Goal: Navigation & Orientation: Find specific page/section

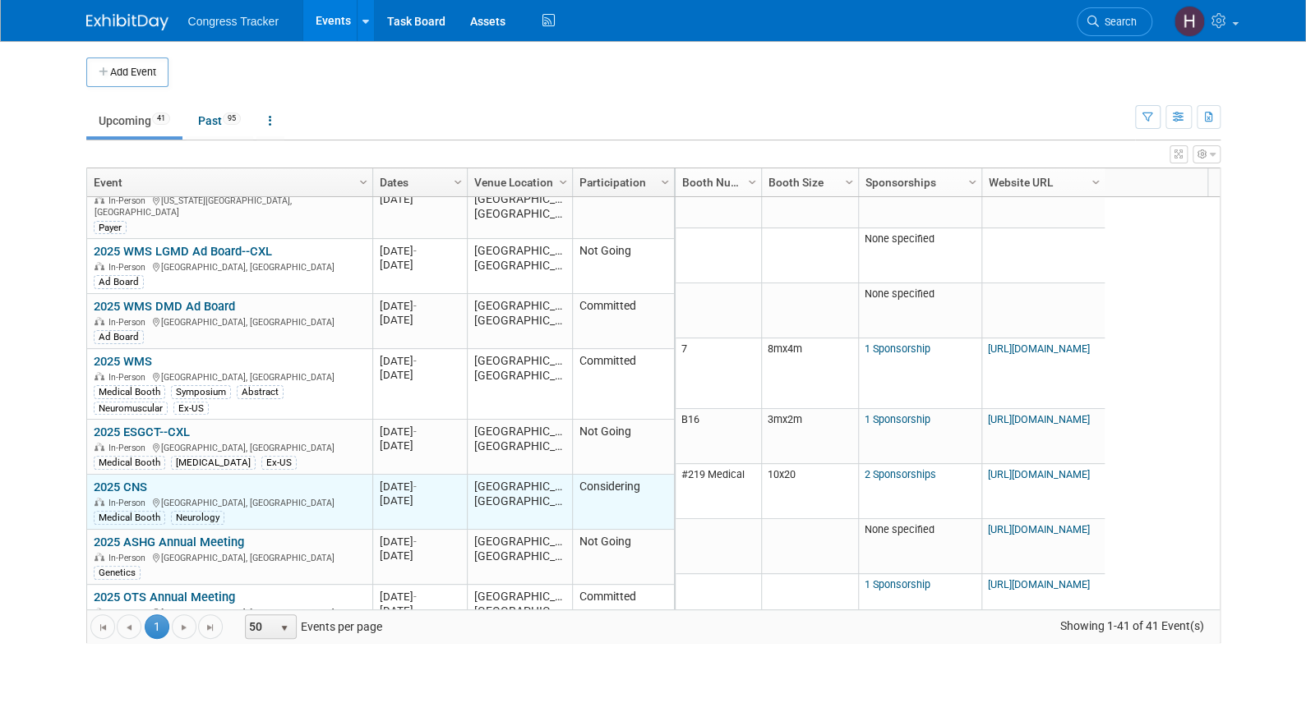
click at [144, 480] on link "2025 CNS" at bounding box center [120, 487] width 53 height 15
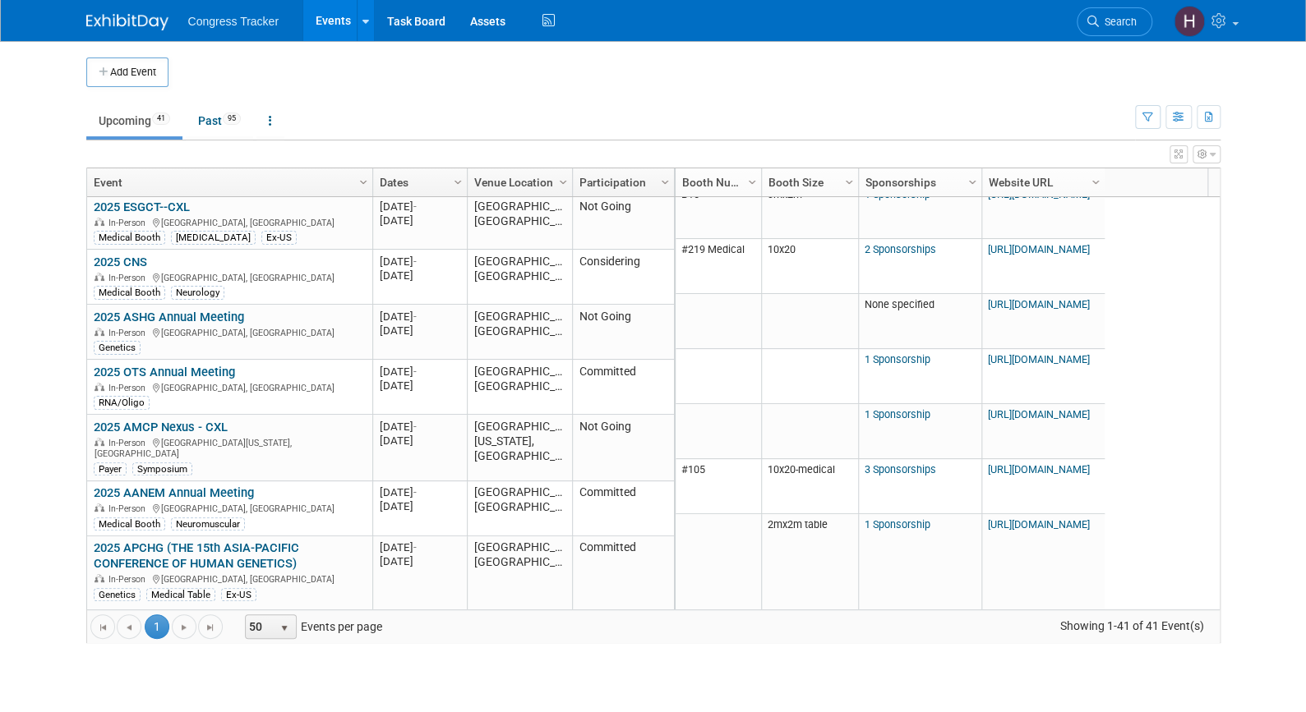
scroll to position [423, 0]
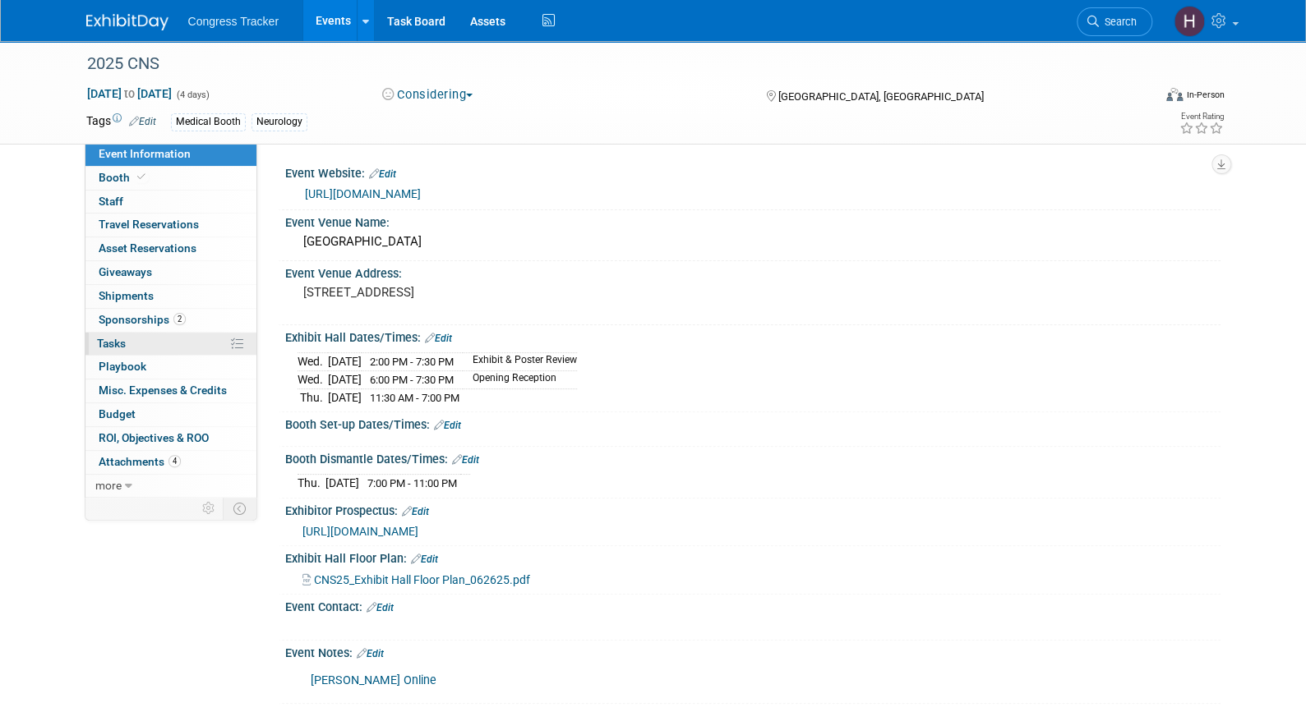
click at [124, 337] on span "Tasks 0%" at bounding box center [111, 343] width 29 height 13
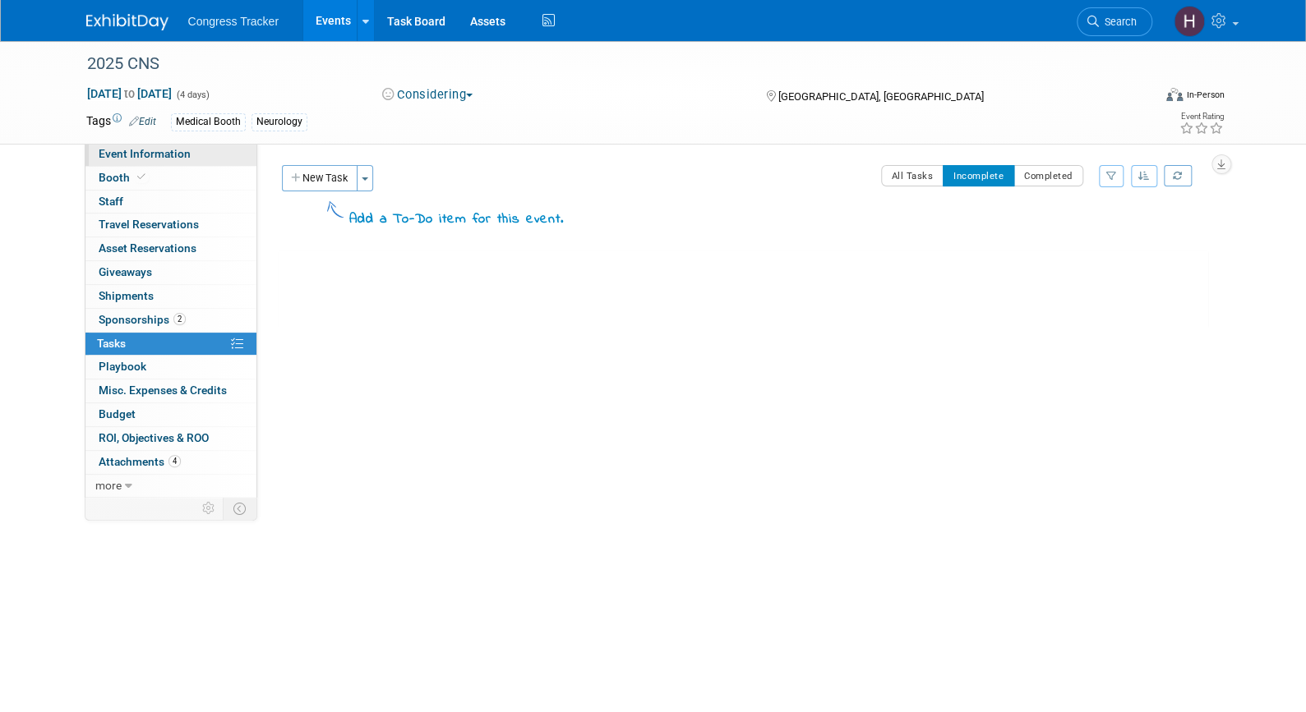
click at [162, 159] on span "Event Information" at bounding box center [145, 153] width 92 height 13
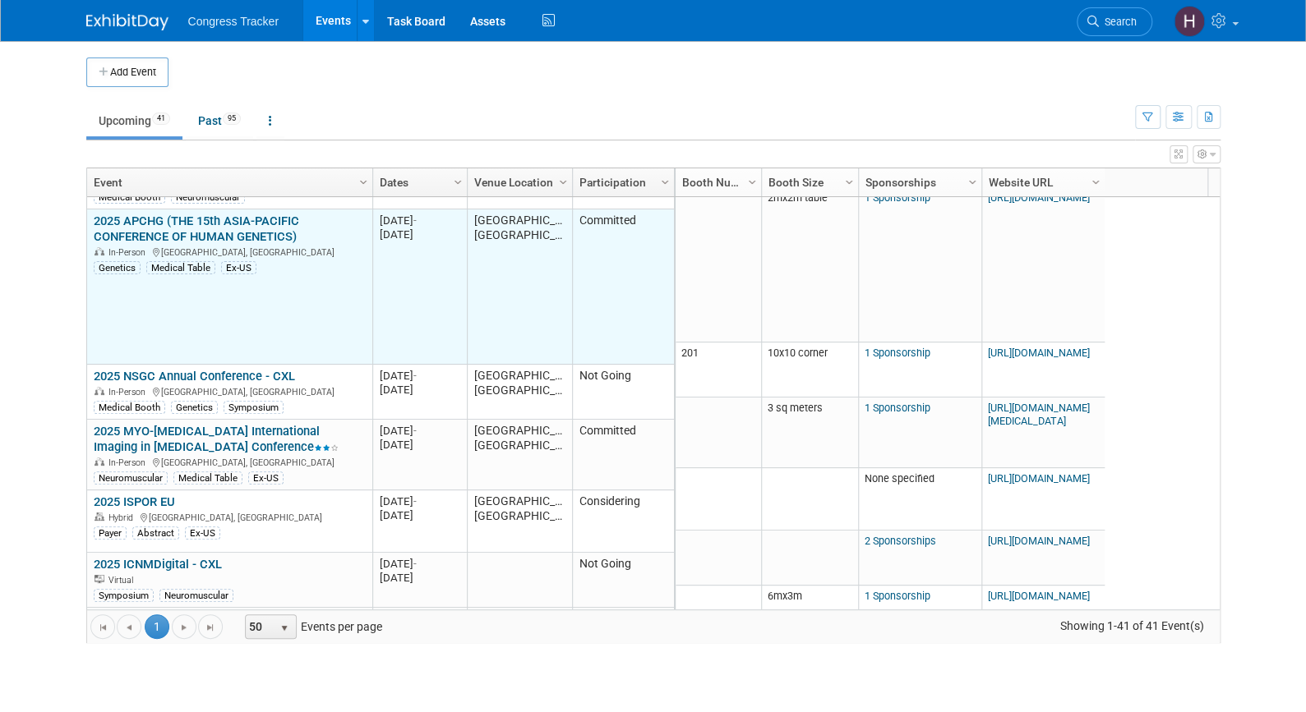
scroll to position [754, 0]
